Goal: Task Accomplishment & Management: Use online tool/utility

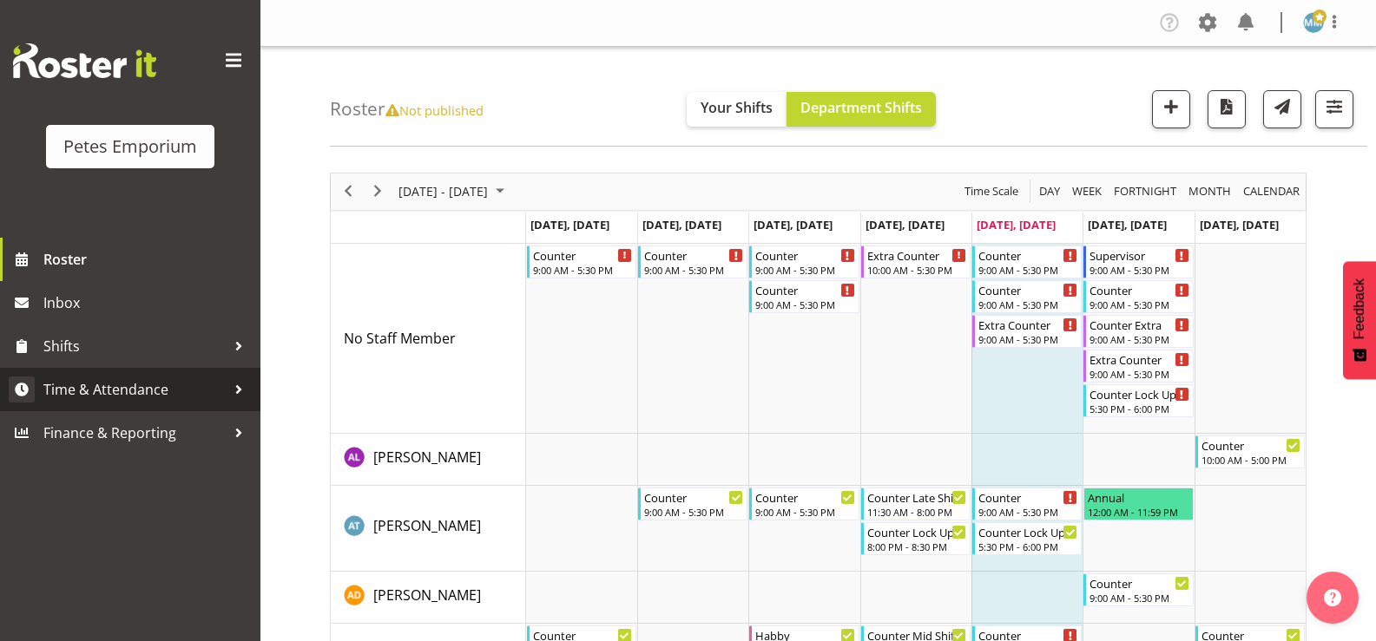
click at [148, 392] on span "Time & Attendance" at bounding box center [134, 390] width 182 height 26
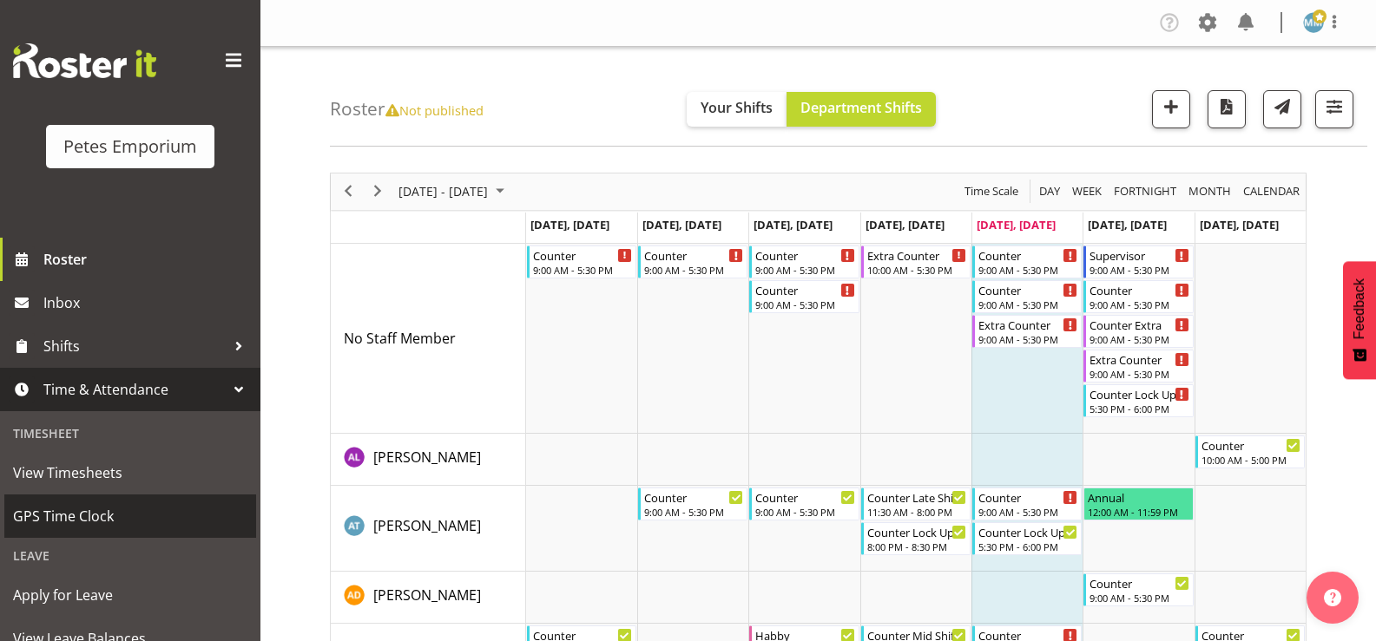
click at [105, 511] on span "GPS Time Clock" at bounding box center [130, 516] width 234 height 26
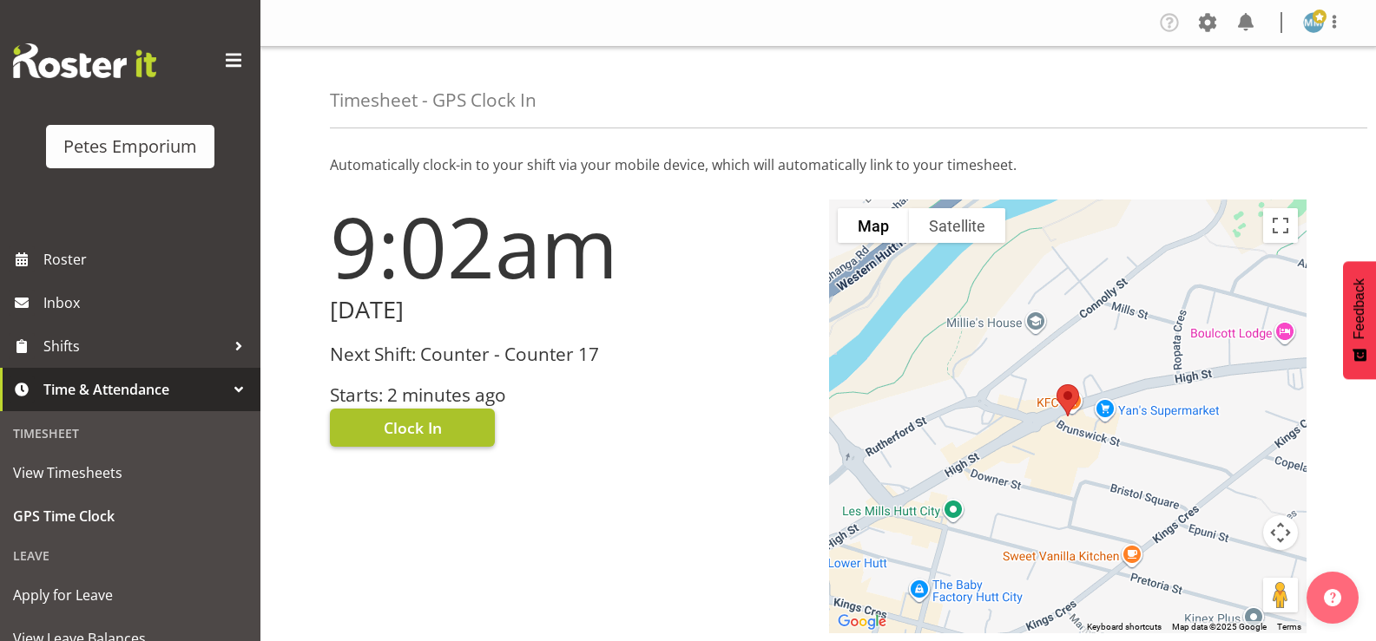
click at [412, 416] on button "Clock In" at bounding box center [412, 428] width 165 height 38
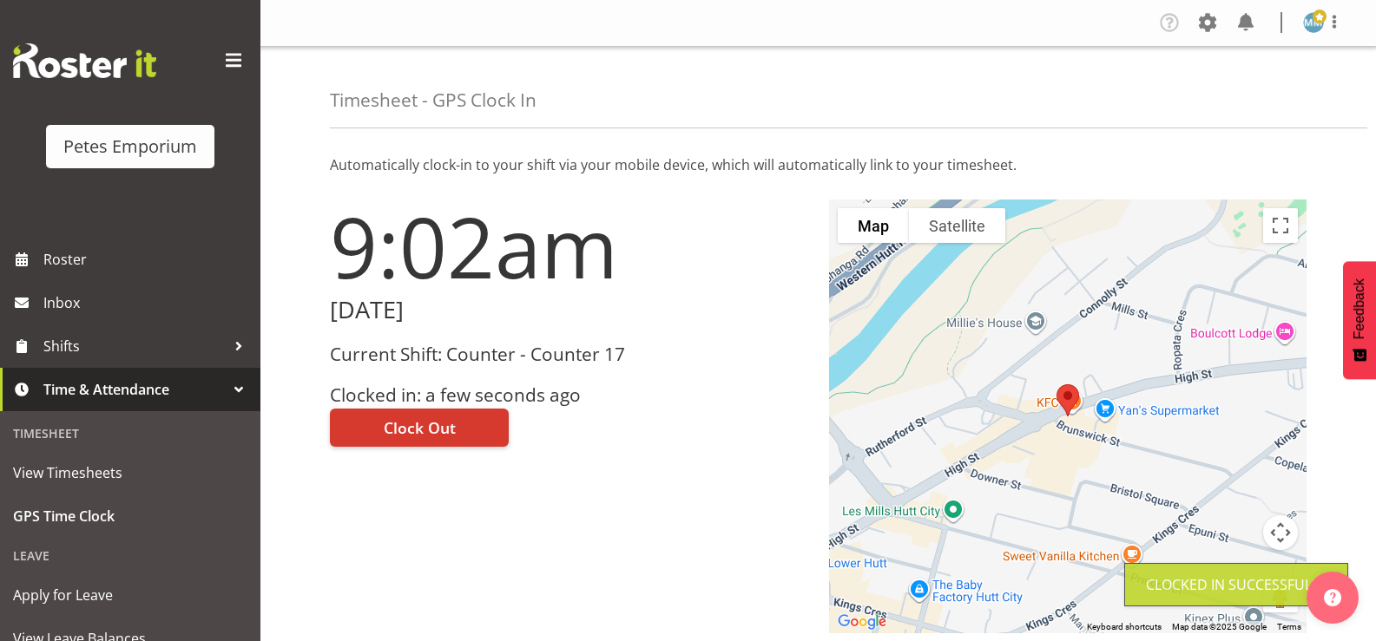
click at [1307, 26] on img at bounding box center [1313, 22] width 21 height 21
click at [1245, 97] on link "Log Out" at bounding box center [1261, 91] width 167 height 31
